Goal: Transaction & Acquisition: Purchase product/service

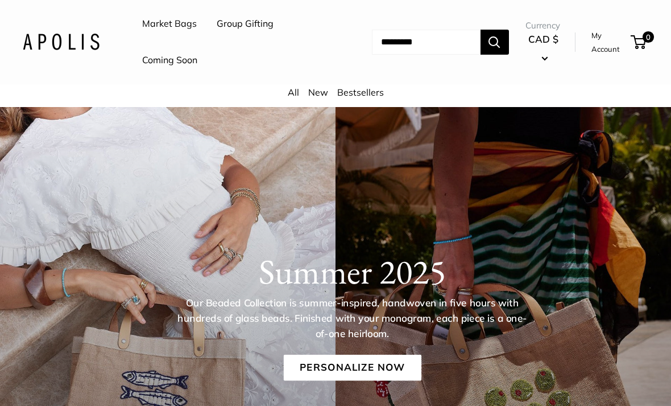
click at [165, 23] on link "Market Bags" at bounding box center [169, 23] width 55 height 17
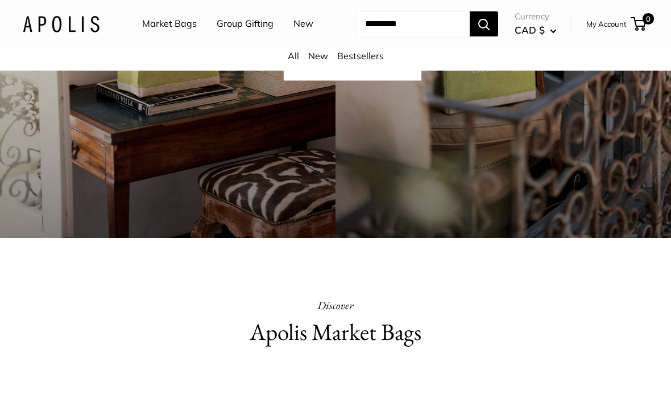
scroll to position [267, 0]
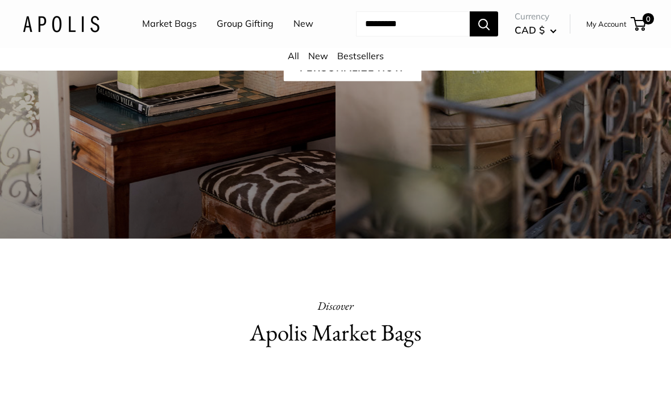
click at [297, 61] on link "All" at bounding box center [293, 55] width 11 height 11
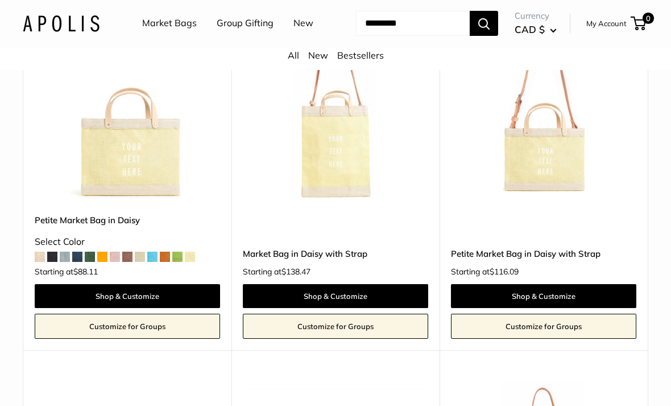
scroll to position [2410, 0]
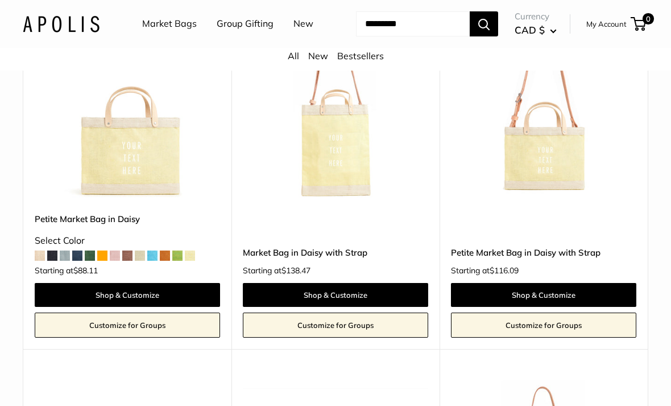
click at [332, 307] on link "Shop & Customize" at bounding box center [335, 295] width 185 height 24
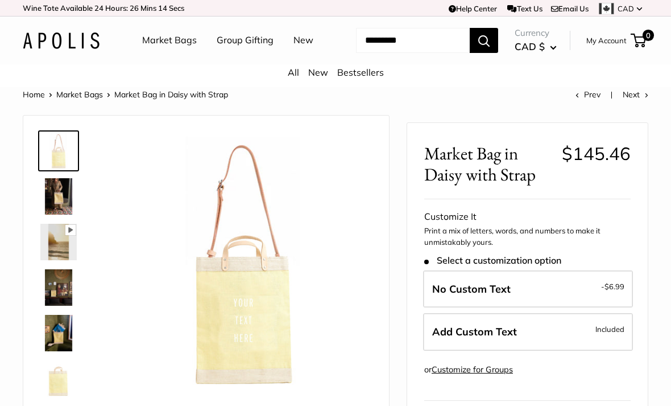
click at [63, 260] on img at bounding box center [58, 242] width 36 height 36
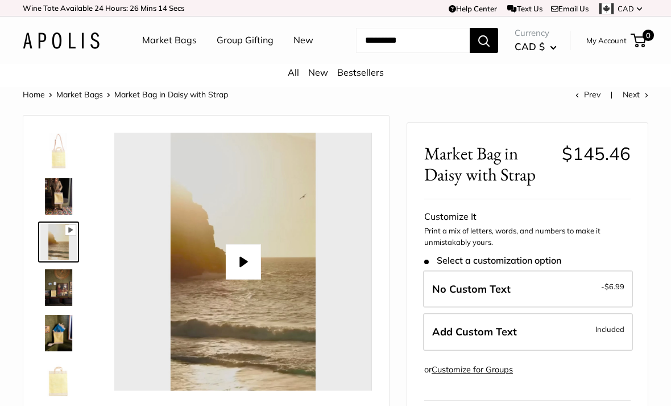
click at [250, 279] on button "Play" at bounding box center [242, 261] width 35 height 35
click at [52, 351] on img at bounding box center [58, 333] width 36 height 36
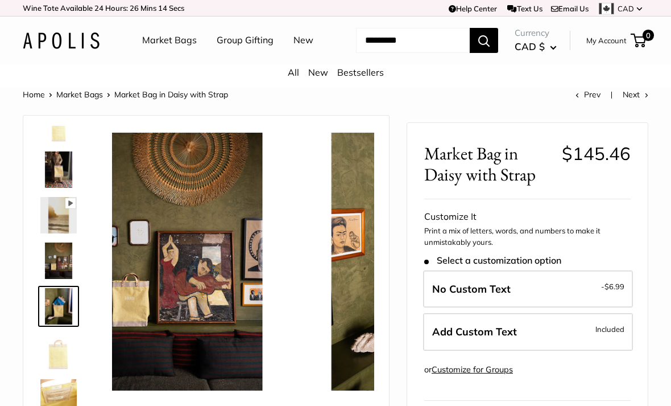
scroll to position [27, 0]
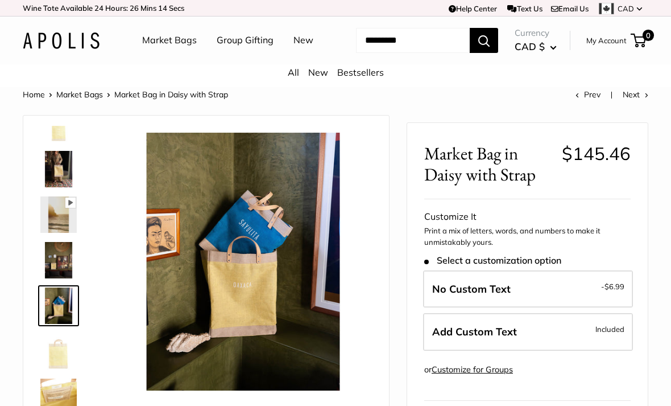
type input "*****"
click at [63, 278] on img at bounding box center [58, 260] width 36 height 36
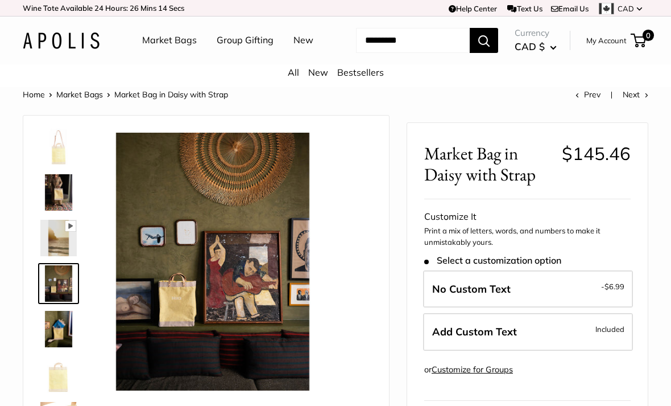
scroll to position [0, 0]
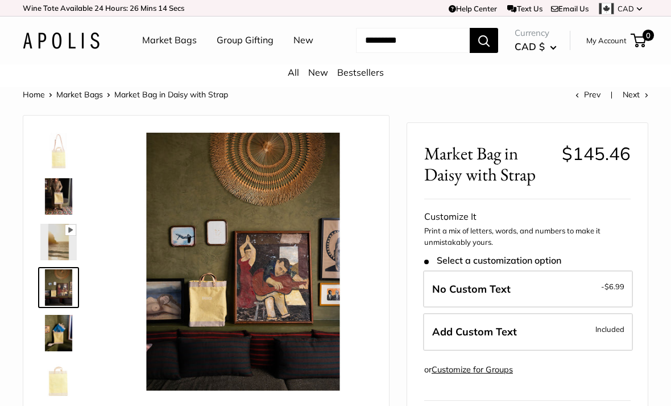
click at [51, 214] on img at bounding box center [58, 196] width 36 height 36
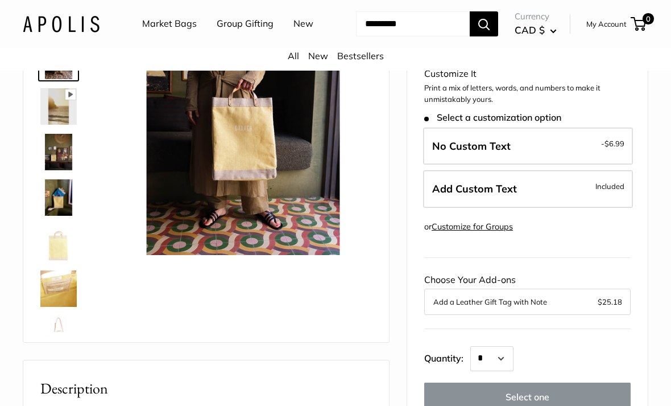
scroll to position [136, 0]
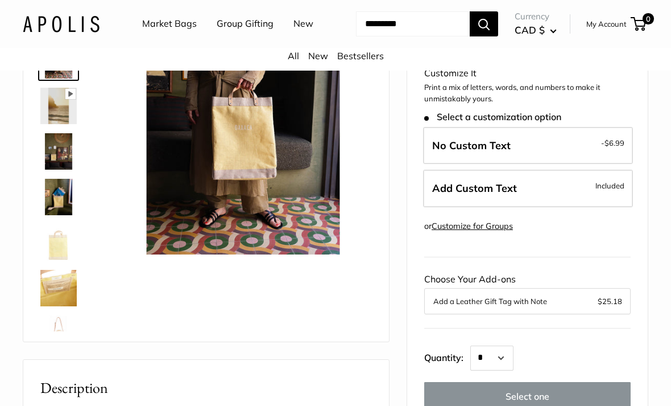
click at [548, 207] on label "Add Custom Text Included" at bounding box center [528, 189] width 210 height 38
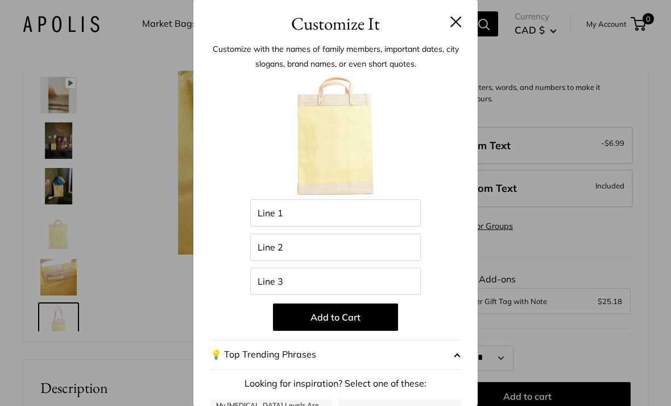
scroll to position [27, 0]
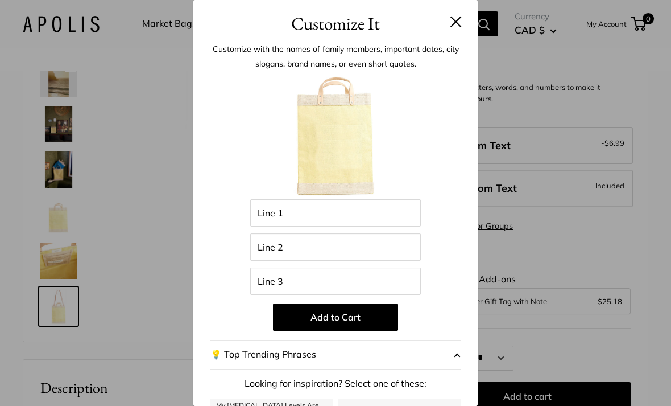
click at [453, 354] on button "💡 Top Trending Phrases" at bounding box center [335, 355] width 250 height 30
click at [457, 363] on span "button" at bounding box center [457, 354] width 7 height 17
click at [304, 209] on input "Line 1" at bounding box center [335, 212] width 171 height 27
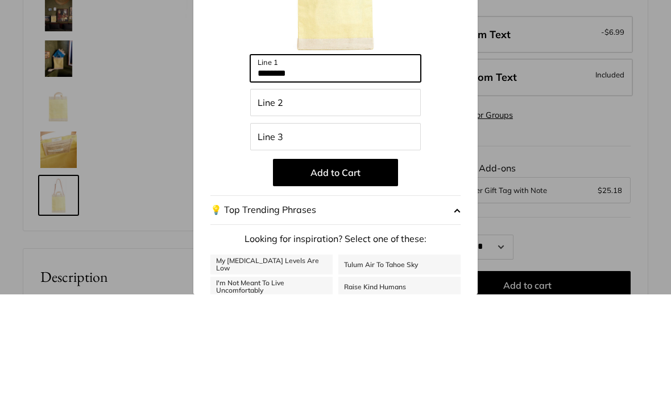
scroll to position [38, 0]
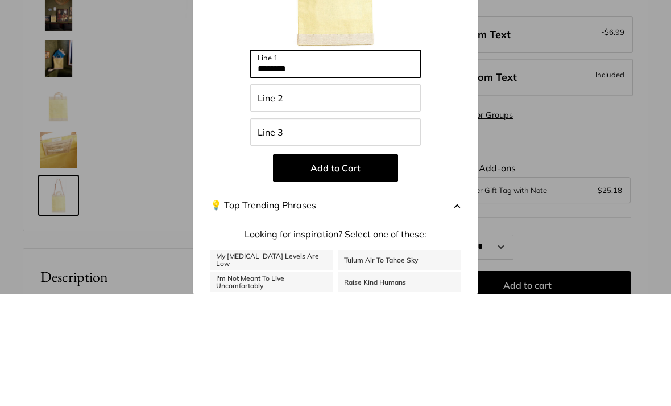
type input "********"
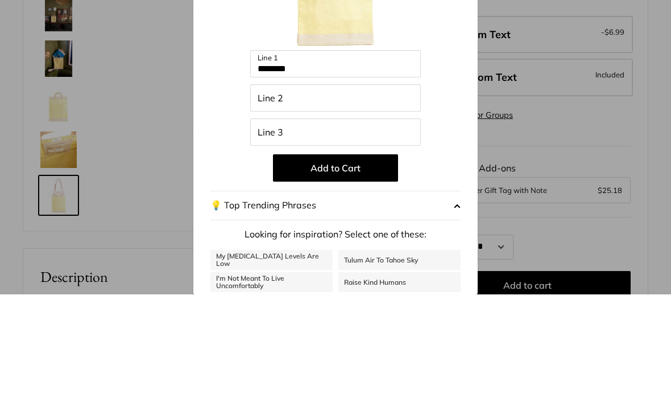
click at [334, 266] on button "Add to Cart" at bounding box center [335, 279] width 125 height 27
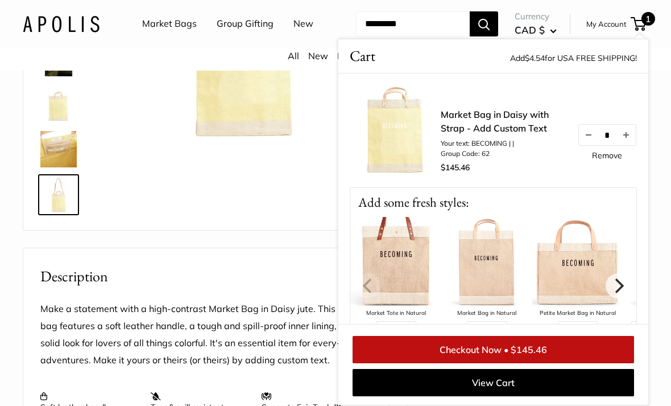
click at [494, 396] on link "View Cart" at bounding box center [494, 382] width 282 height 27
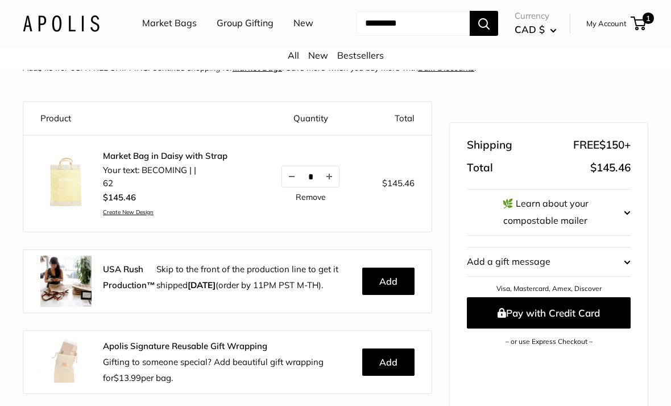
scroll to position [92, 0]
click at [309, 200] on link "Remove" at bounding box center [311, 196] width 30 height 8
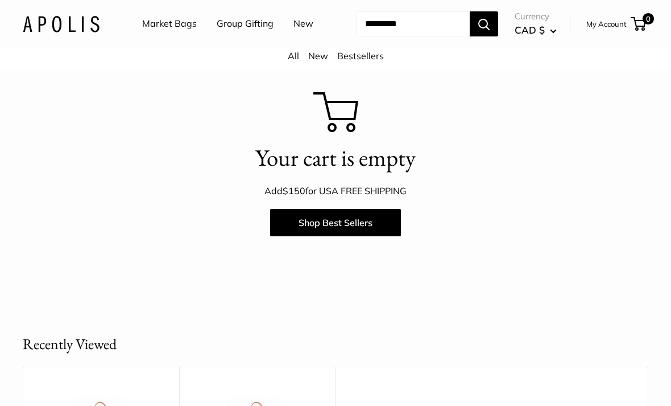
click at [170, 27] on link "Market Bags" at bounding box center [169, 23] width 55 height 17
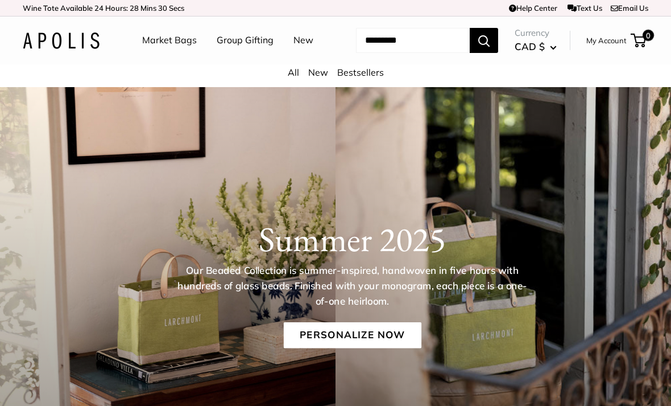
click at [289, 78] on link "All" at bounding box center [293, 72] width 11 height 11
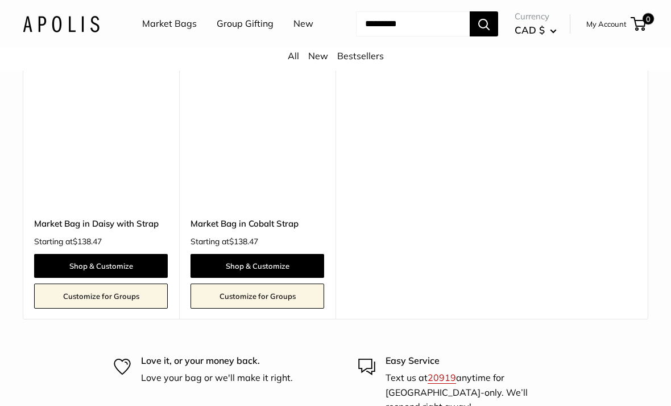
scroll to position [6128, 0]
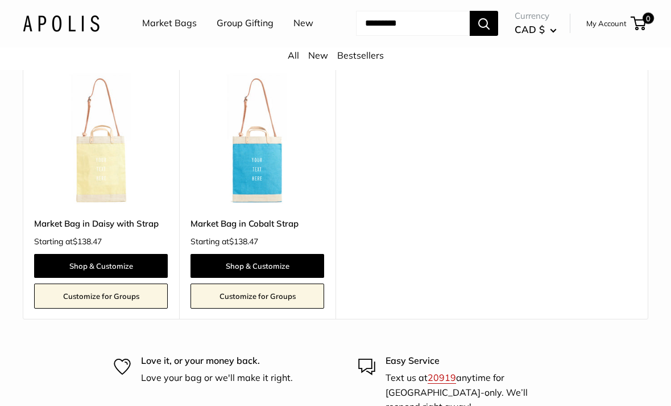
click at [108, 206] on img at bounding box center [101, 139] width 134 height 134
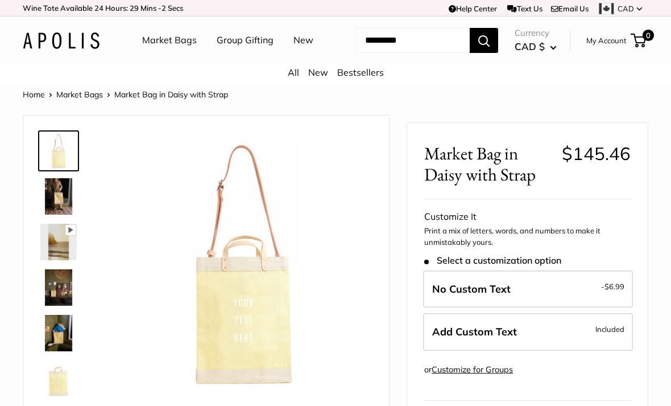
click at [288, 78] on link "All" at bounding box center [293, 72] width 11 height 11
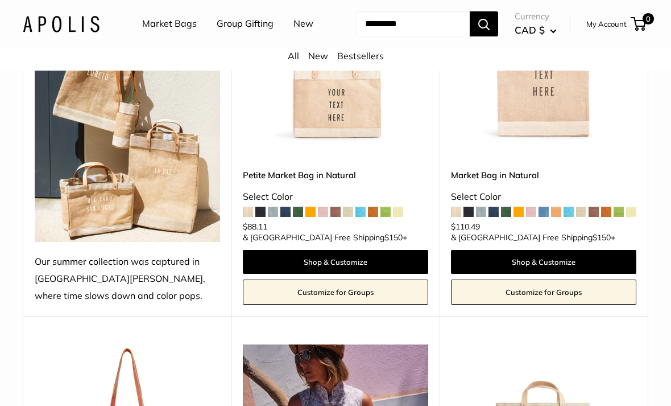
scroll to position [268, 0]
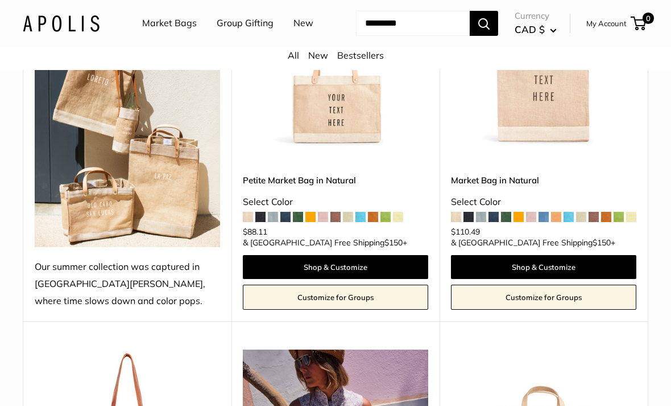
click at [544, 147] on img at bounding box center [543, 54] width 185 height 185
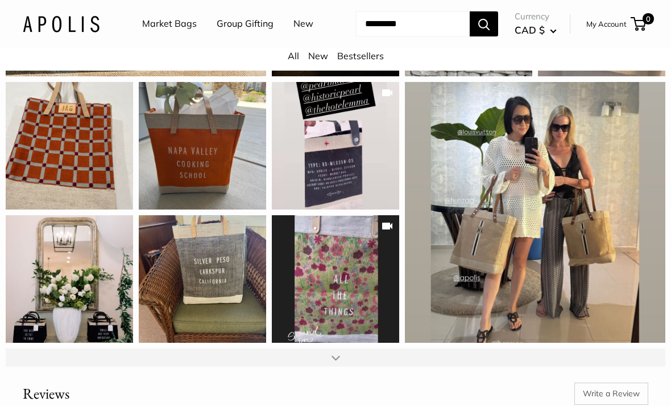
scroll to position [1297, 0]
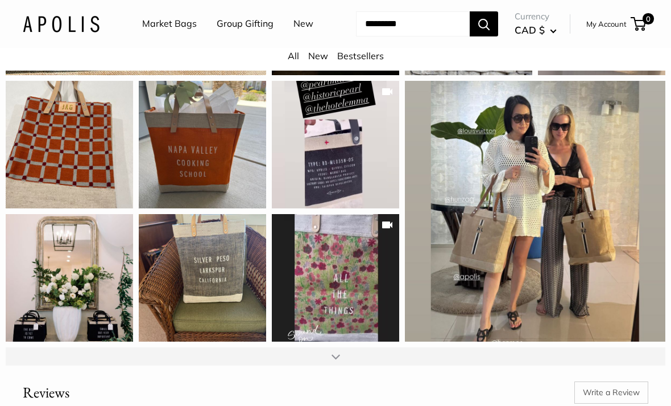
click at [207, 319] on div "Very well made. Attention to detail. Looks more expensive. READ MORE" at bounding box center [202, 277] width 127 height 127
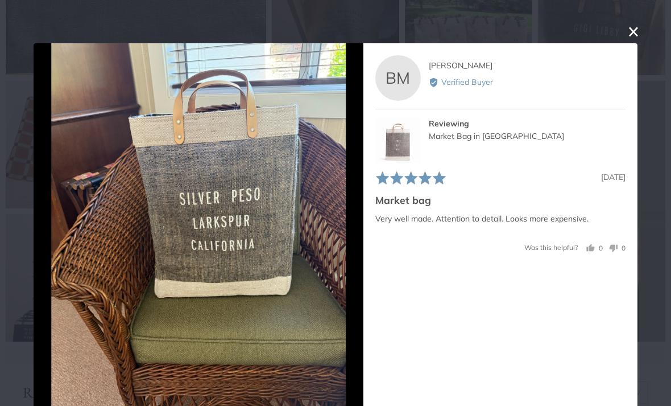
click at [634, 29] on button "close this modal window" at bounding box center [634, 32] width 14 height 14
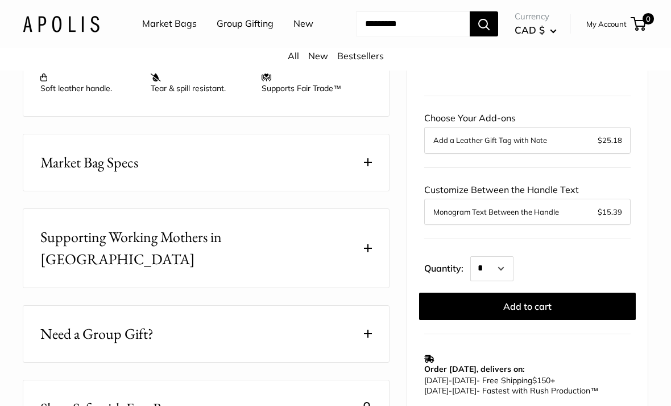
scroll to position [561, 0]
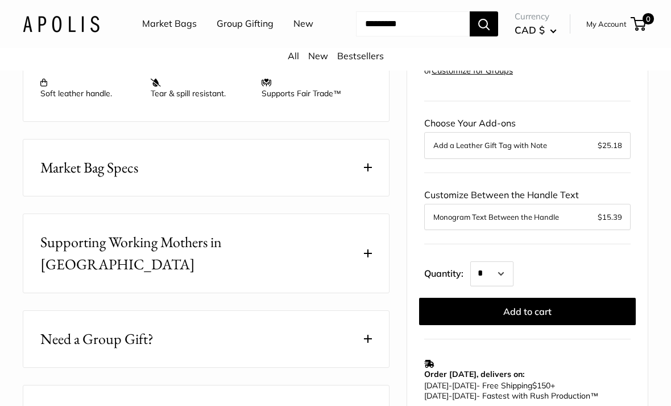
click at [392, 36] on input "Search..." at bounding box center [413, 23] width 114 height 25
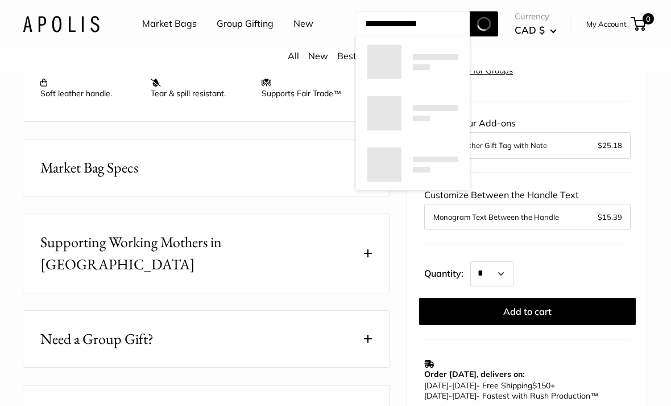
scroll to position [0, 0]
type input "**********"
click at [491, 36] on button "Search" at bounding box center [484, 23] width 28 height 25
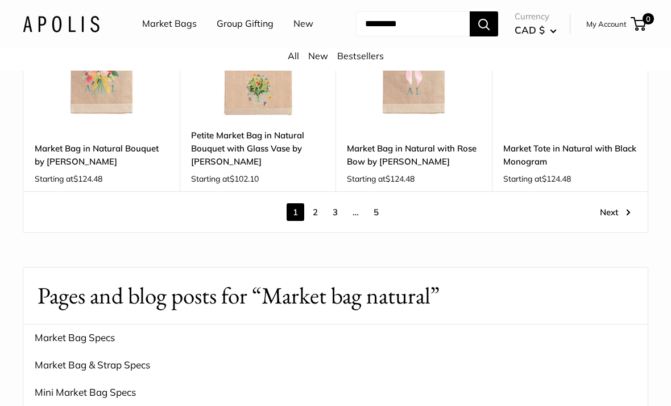
scroll to position [1582, 0]
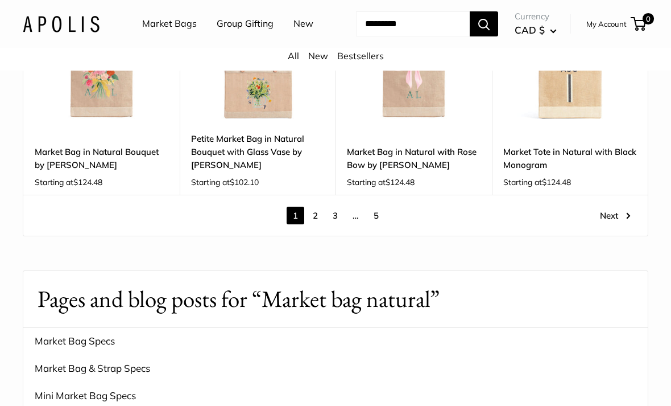
click at [312, 214] on link "2" at bounding box center [316, 216] width 18 height 18
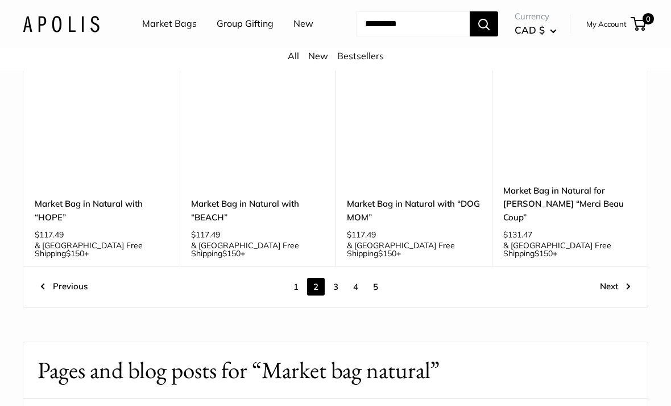
scroll to position [1451, 0]
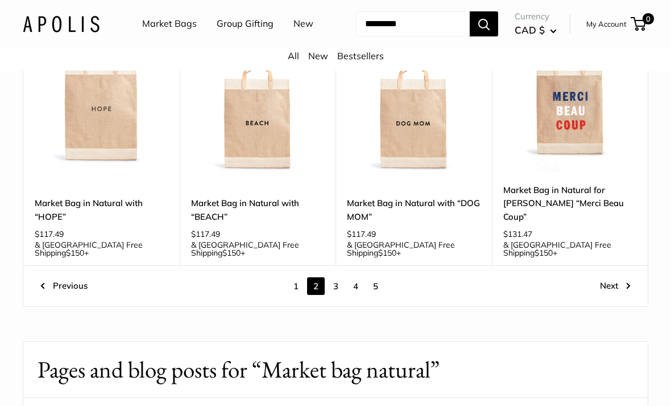
click at [331, 277] on link "3" at bounding box center [336, 286] width 18 height 18
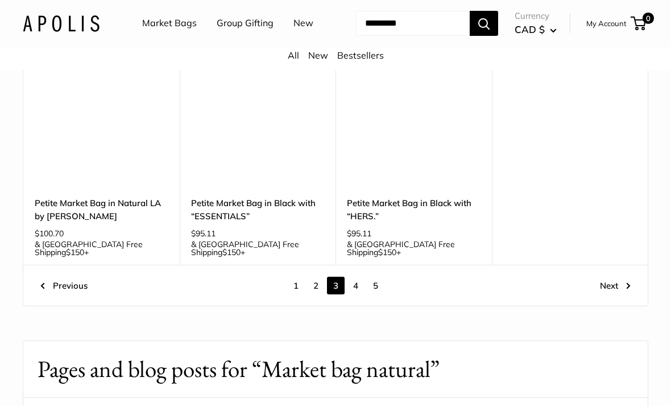
scroll to position [1384, 0]
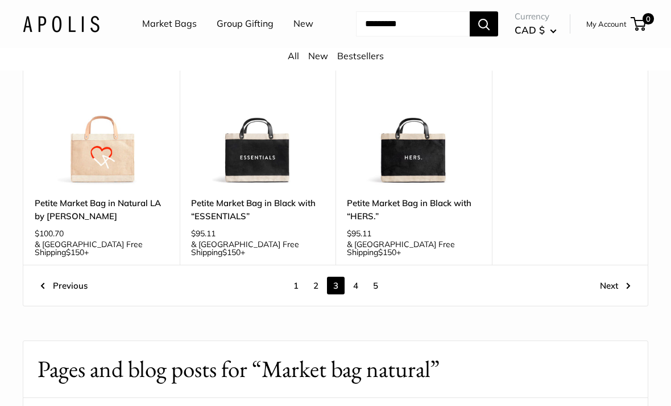
click at [353, 280] on link "4" at bounding box center [356, 285] width 18 height 18
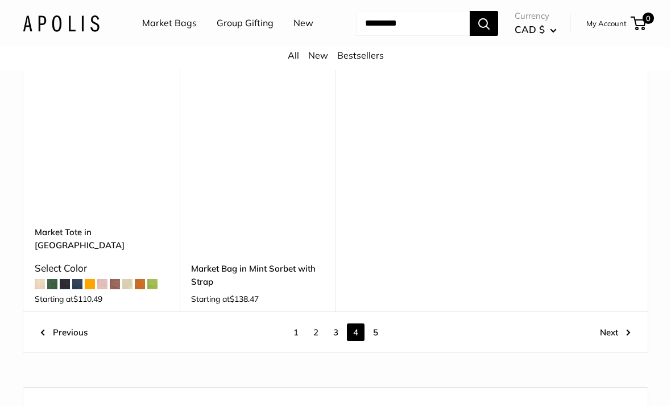
scroll to position [1463, 0]
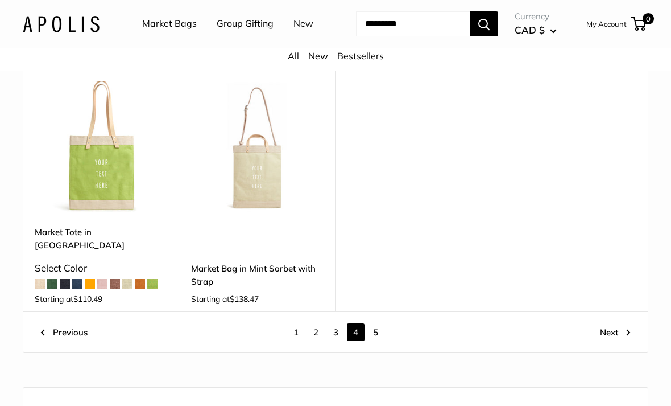
click at [374, 323] on link "5" at bounding box center [376, 332] width 18 height 18
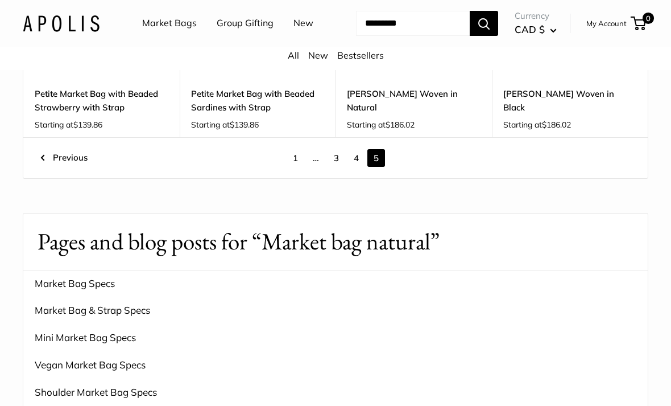
scroll to position [513, 0]
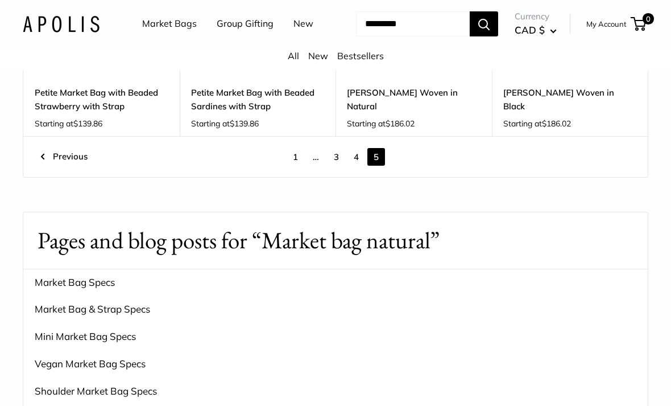
click at [71, 166] on link "Previous" at bounding box center [63, 157] width 47 height 18
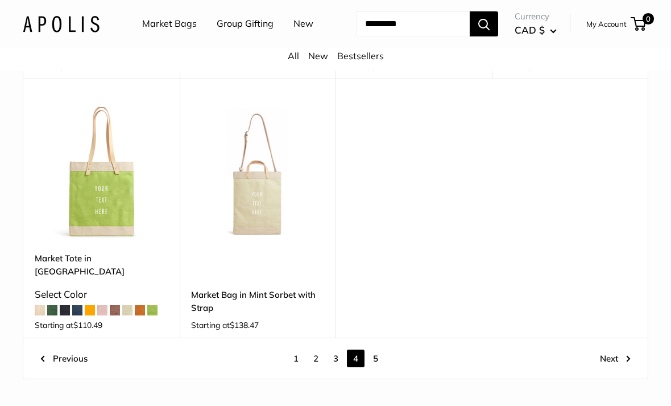
scroll to position [1436, 0]
click at [103, 193] on img at bounding box center [102, 175] width 134 height 134
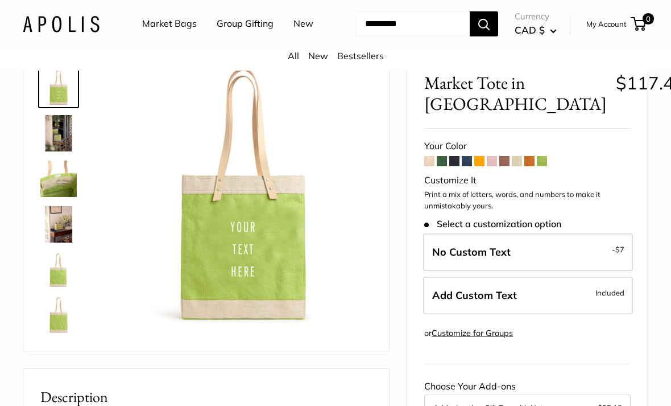
scroll to position [64, 0]
click at [423, 199] on div "Market Tote in [GEOGRAPHIC_DATA] $117.49 Customizable Text Long Handle Save $-1…" at bounding box center [527, 389] width 241 height 674
click at [431, 154] on div "Your Color" at bounding box center [527, 145] width 207 height 17
click at [430, 166] on span at bounding box center [429, 160] width 10 height 10
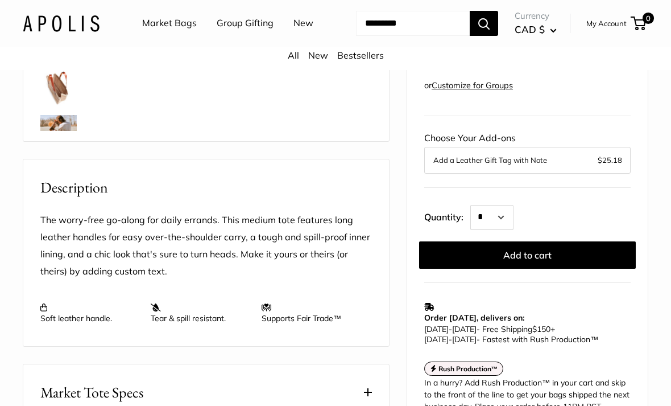
scroll to position [333, 0]
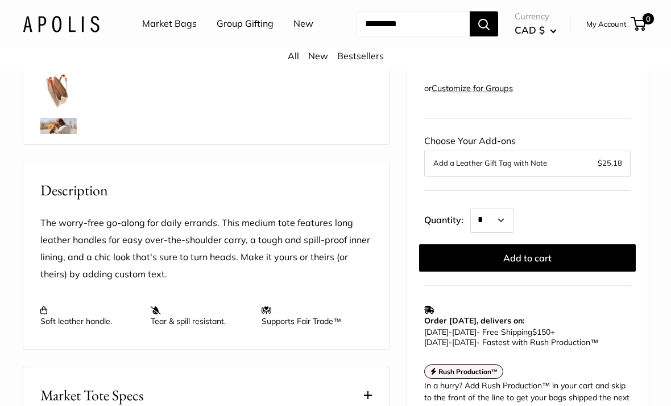
click at [593, 271] on button "Add to cart" at bounding box center [527, 257] width 217 height 27
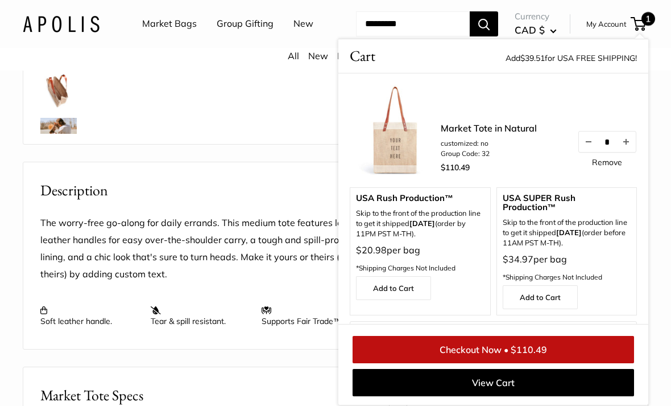
click at [568, 363] on link "Checkout Now • $110.49" at bounding box center [494, 349] width 282 height 27
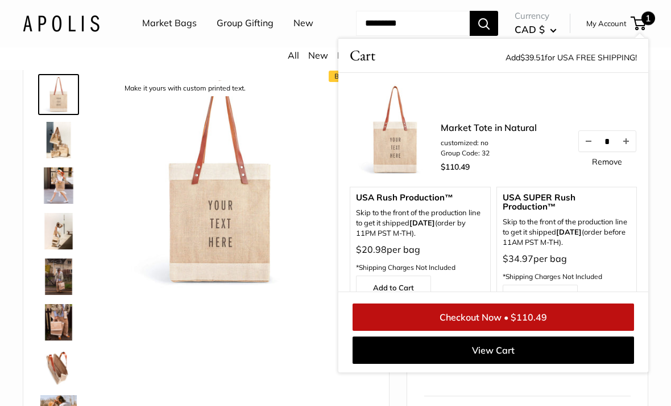
scroll to position [0, 0]
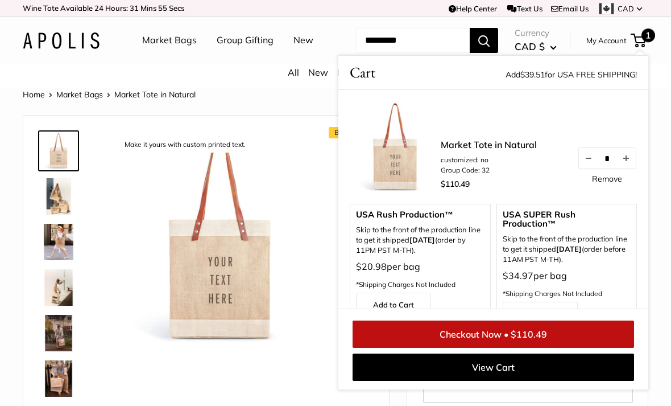
click at [279, 59] on ul "Market Bags Group Gifting New" at bounding box center [237, 40] width 191 height 36
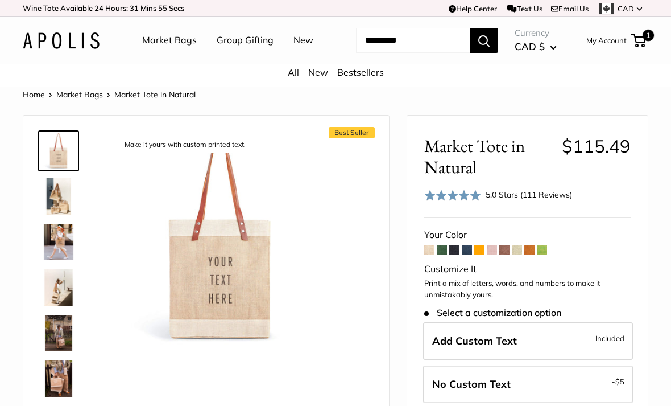
click at [158, 43] on link "Market Bags" at bounding box center [169, 40] width 55 height 17
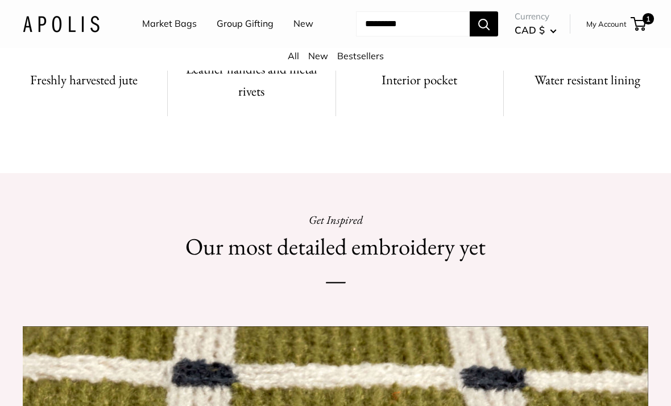
scroll to position [749, 0]
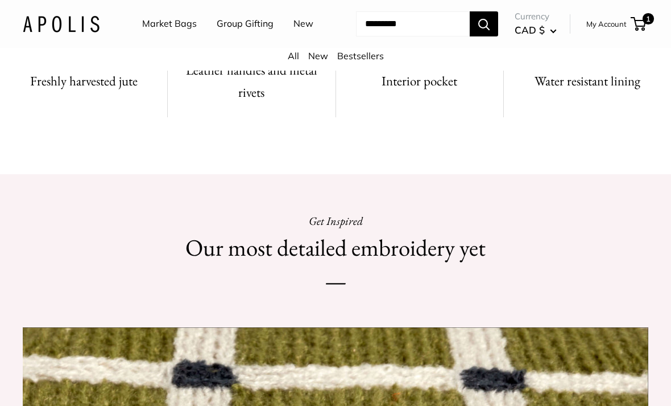
click at [371, 36] on input "Search..." at bounding box center [413, 23] width 114 height 25
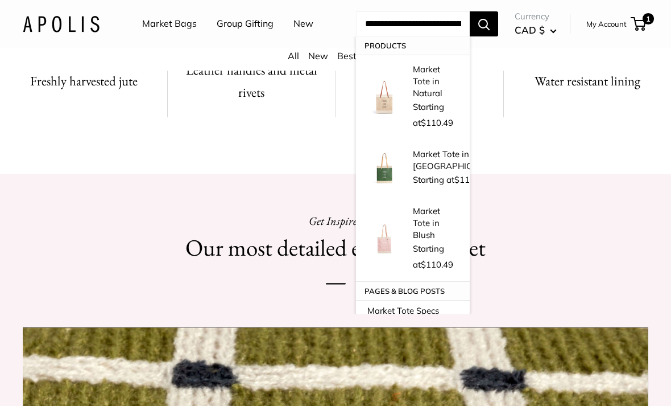
type input "**********"
click at [491, 36] on button "Search" at bounding box center [484, 23] width 28 height 25
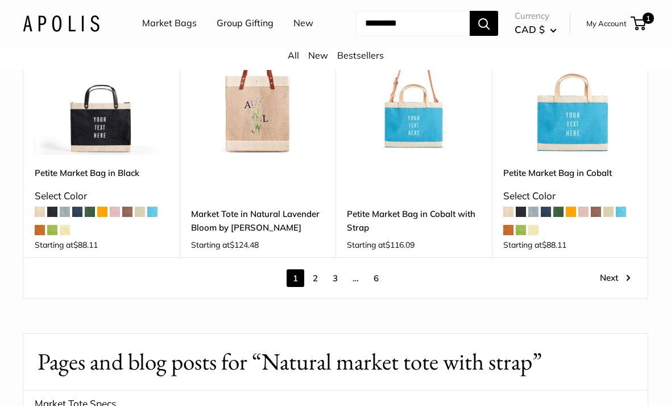
scroll to position [1551, 0]
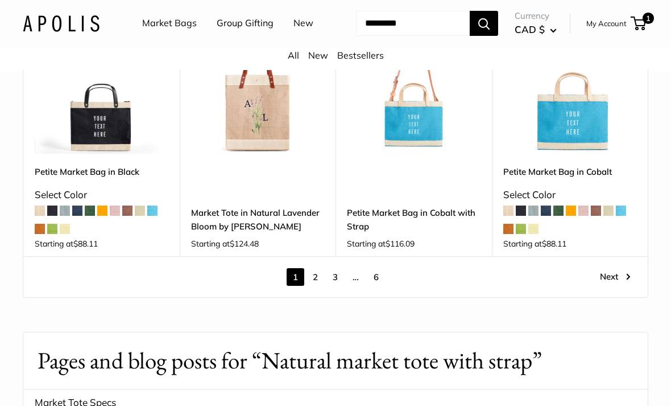
click at [313, 269] on link "2" at bounding box center [316, 278] width 18 height 18
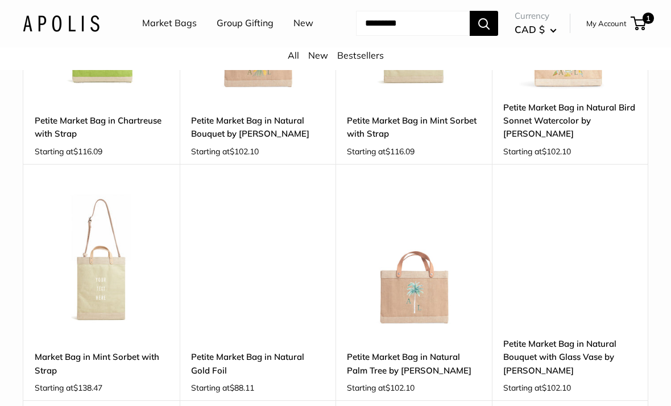
scroll to position [553, 0]
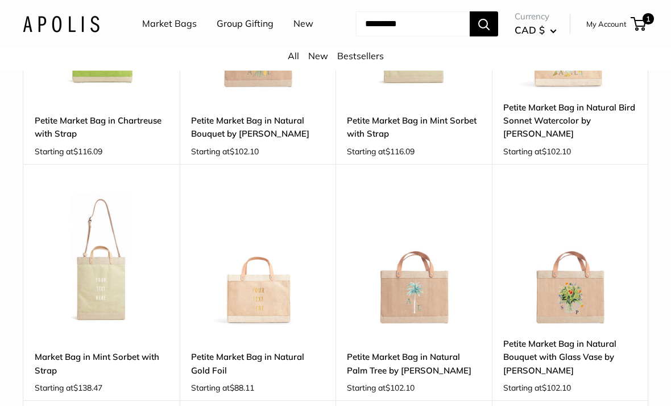
click at [101, 304] on img at bounding box center [102, 259] width 134 height 134
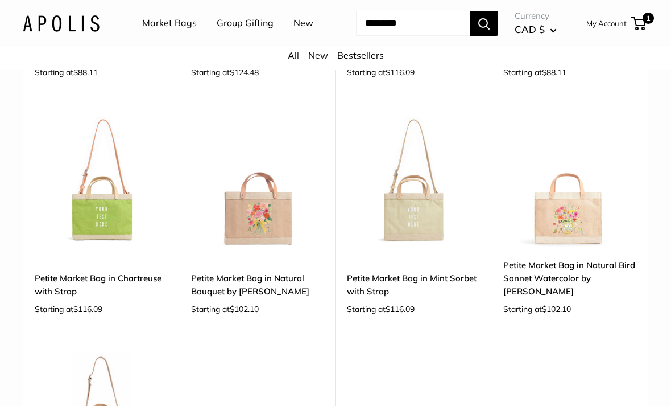
scroll to position [393, 0]
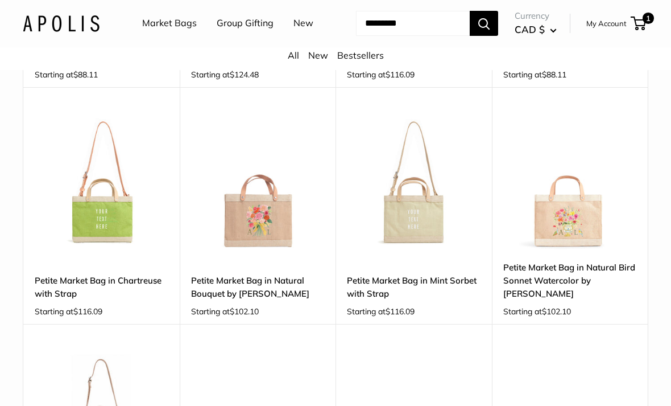
click at [420, 298] on link "Petite Market Bag in Mint Sorbet with Strap" at bounding box center [414, 287] width 134 height 27
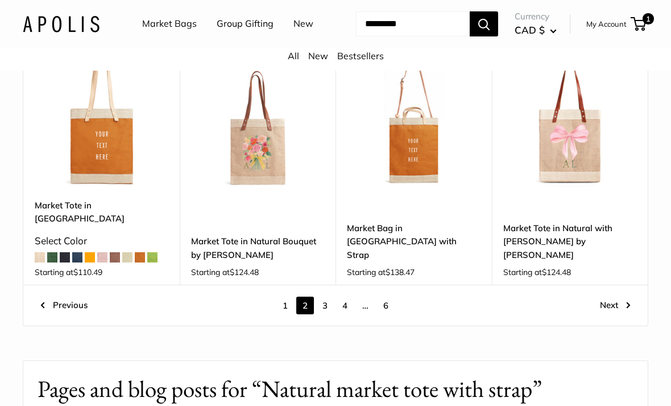
scroll to position [1433, 0]
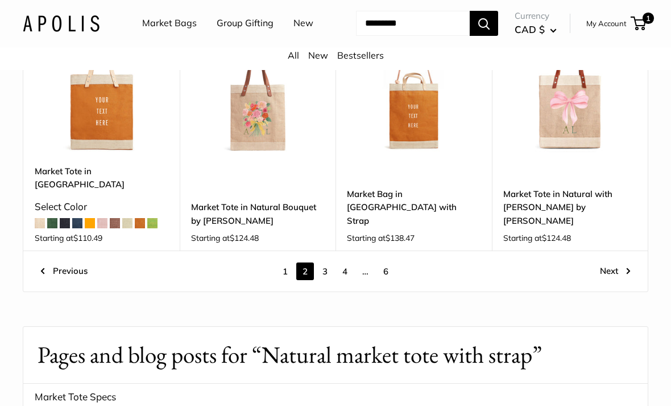
click at [327, 263] on link "3" at bounding box center [325, 272] width 18 height 18
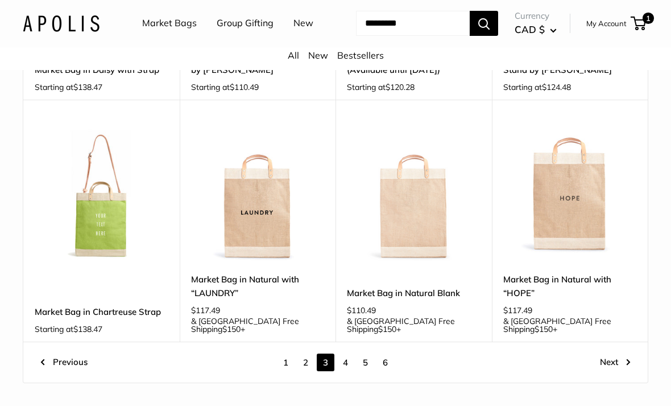
scroll to position [1357, 0]
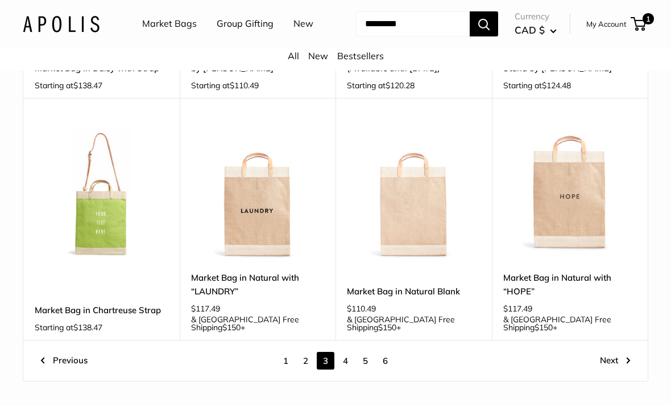
click at [108, 203] on img at bounding box center [102, 193] width 134 height 134
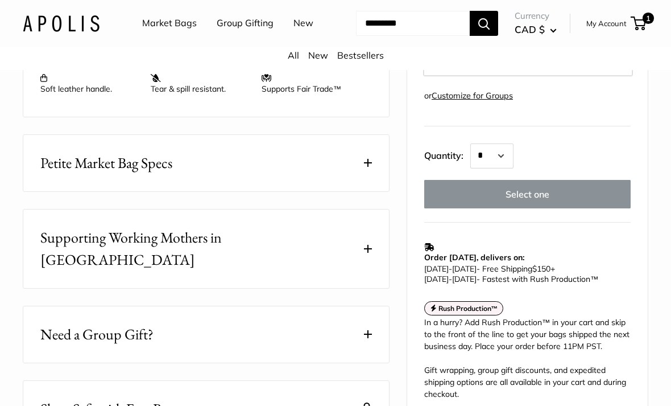
scroll to position [565, 0]
click at [366, 167] on span at bounding box center [368, 163] width 8 height 8
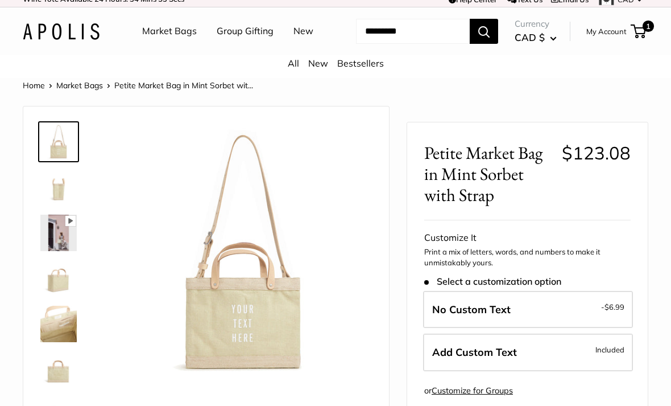
click at [55, 160] on img at bounding box center [58, 142] width 36 height 36
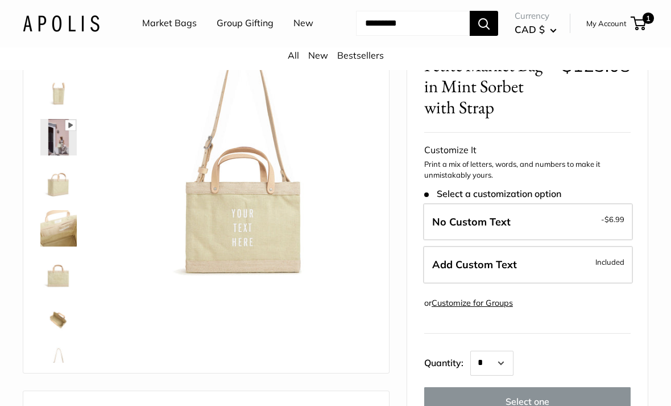
scroll to position [108, 0]
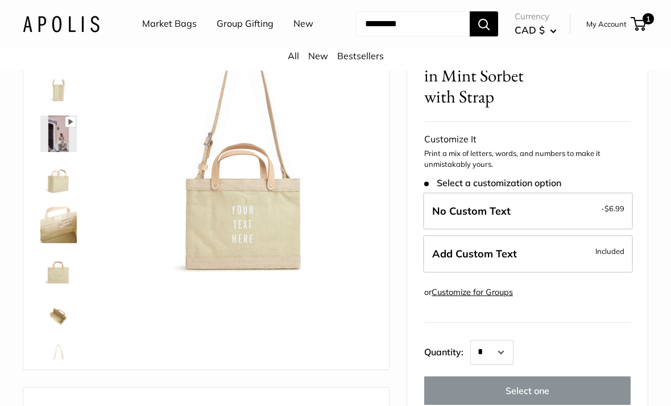
click at [55, 334] on img at bounding box center [58, 316] width 36 height 36
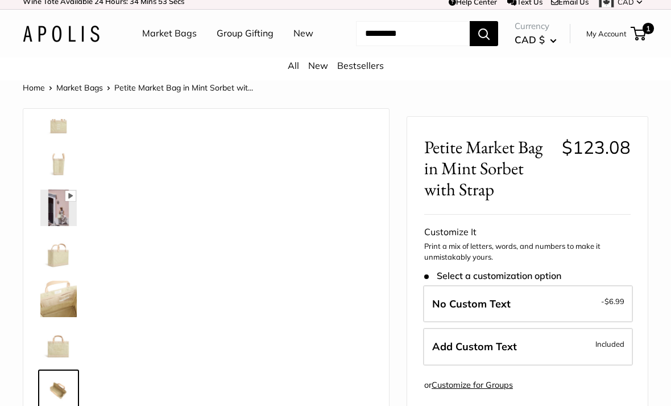
scroll to position [0, 0]
